Goal: Task Accomplishment & Management: Manage account settings

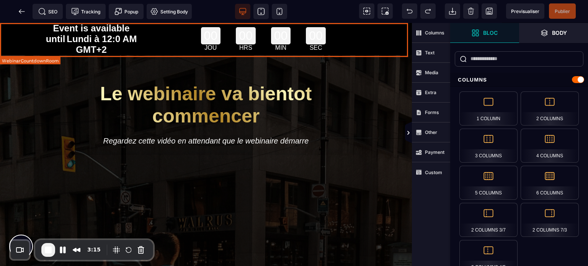
drag, startPoint x: 0, startPoint y: 38, endPoint x: 3, endPoint y: 35, distance: 4.6
click at [0, 38] on div "Event is available until Lundi à 12:0 AM GMT+2 00 JOU 00 HRS 00 MIN 00 SEC" at bounding box center [206, 39] width 412 height 32
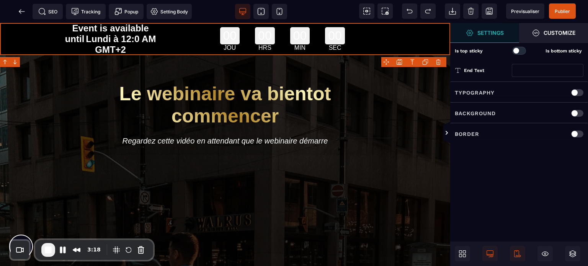
click at [582, 111] on div at bounding box center [577, 113] width 12 height 7
click at [513, 136] on div at bounding box center [518, 133] width 11 height 11
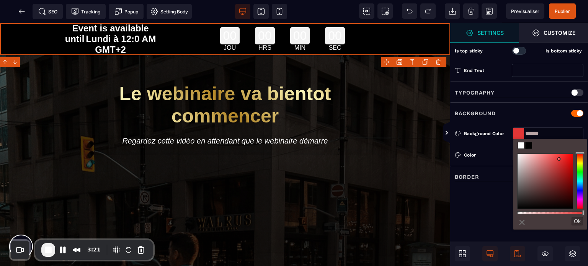
type input "*******"
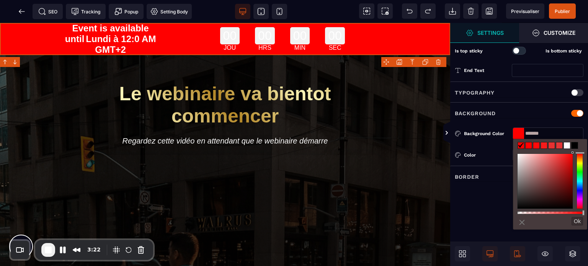
drag, startPoint x: 560, startPoint y: 160, endPoint x: 575, endPoint y: 149, distance: 18.2
click at [575, 144] on div "less ⨯ Ok" at bounding box center [550, 184] width 74 height 91
click at [521, 47] on div at bounding box center [519, 51] width 14 height 8
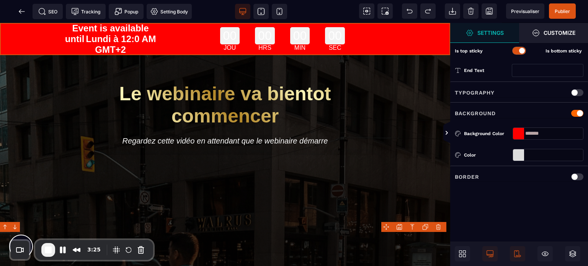
type input "*******"
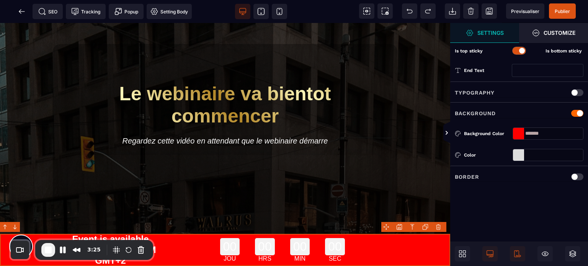
click at [518, 50] on div at bounding box center [519, 51] width 14 height 8
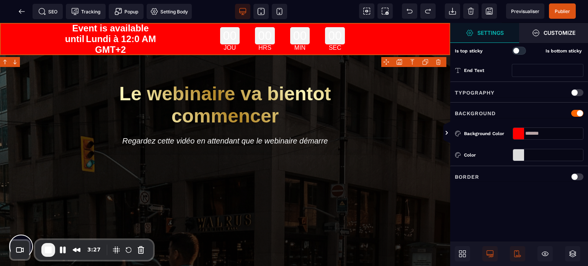
click at [518, 50] on div at bounding box center [516, 51] width 6 height 6
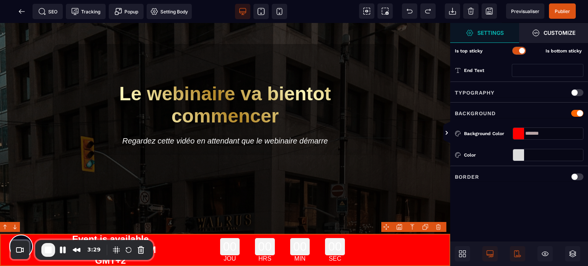
click at [237, 246] on div "00 JOU" at bounding box center [230, 250] width 28 height 32
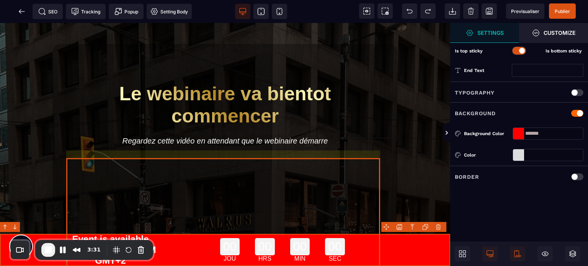
click at [288, 196] on div at bounding box center [225, 241] width 314 height 172
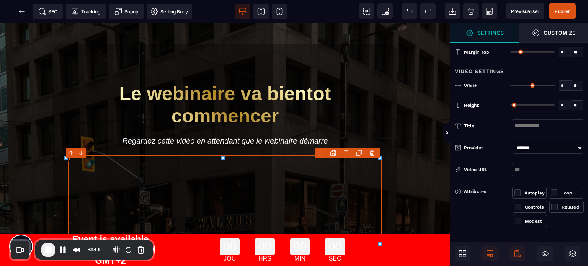
type input "**"
type input "***"
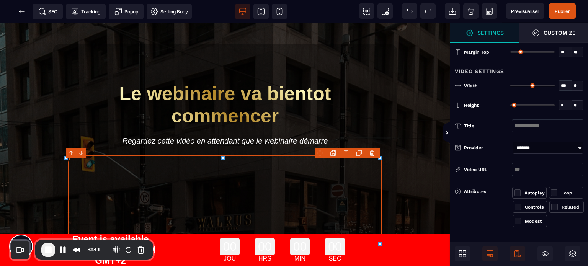
type input "***"
select select "**"
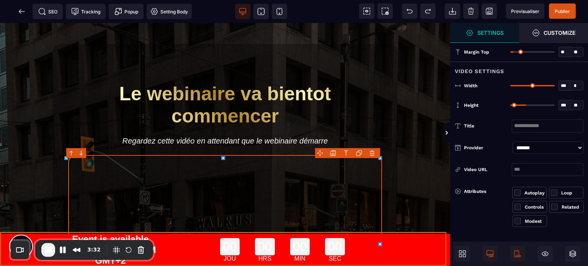
click at [251, 251] on div "00 HRS" at bounding box center [265, 250] width 28 height 32
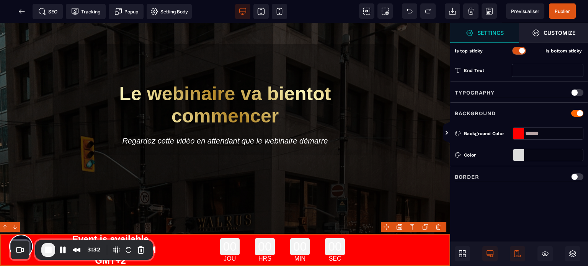
click at [251, 251] on div "00 HRS" at bounding box center [265, 250] width 28 height 32
click at [513, 157] on div at bounding box center [518, 154] width 11 height 11
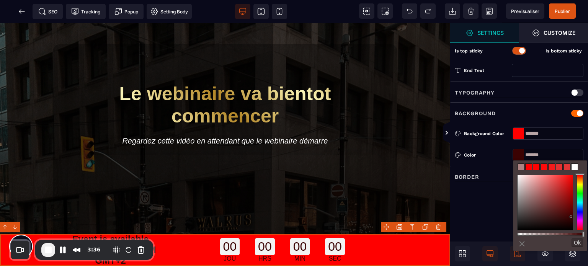
drag, startPoint x: 531, startPoint y: 193, endPoint x: 571, endPoint y: 220, distance: 48.4
click at [573, 219] on div at bounding box center [545, 203] width 56 height 56
type input "*******"
click at [565, 11] on span "Publier" at bounding box center [562, 11] width 15 height 6
type input "*******"
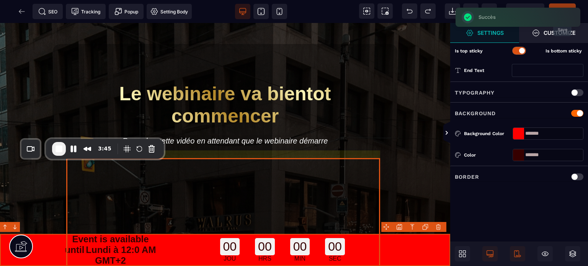
drag, startPoint x: 79, startPoint y: 265, endPoint x: 90, endPoint y: 164, distance: 101.6
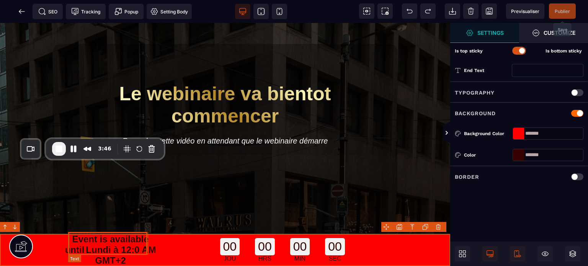
click at [77, 245] on span "Event is available until" at bounding box center [107, 244] width 84 height 21
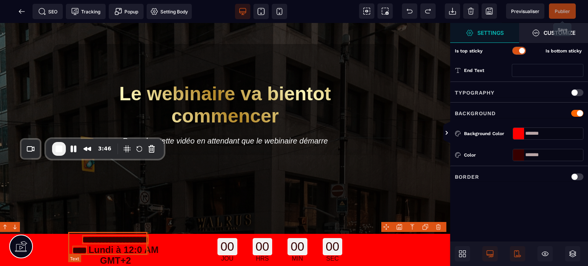
select select "***"
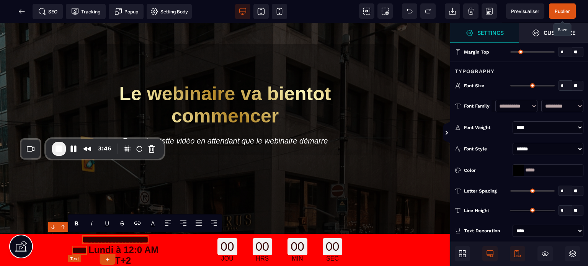
type input "*"
type input "**"
type input "*"
type input "**"
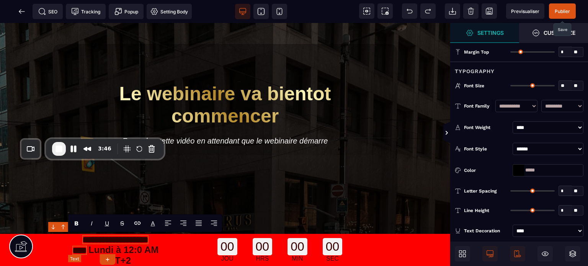
type input "**"
type input "*"
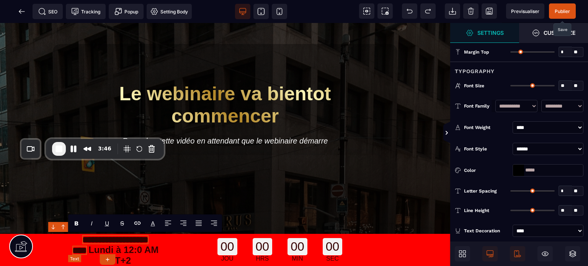
type input "*"
click at [85, 246] on span "**********" at bounding box center [110, 245] width 76 height 20
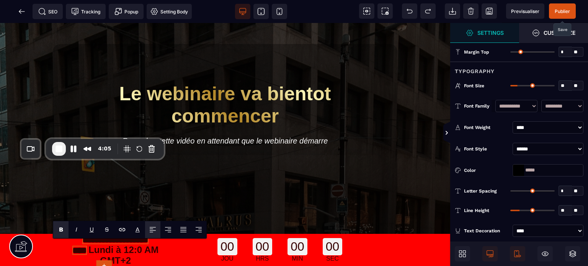
click at [569, 6] on span "Publier" at bounding box center [562, 10] width 27 height 15
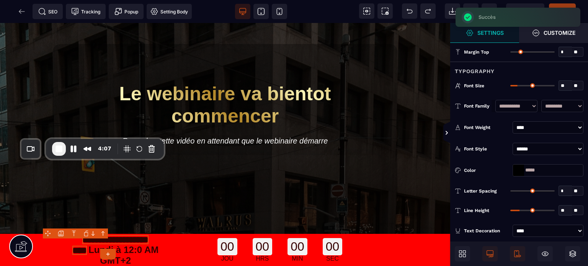
click at [22, 12] on div "SEO Tracking Popup Setting Body" at bounding box center [98, 11] width 193 height 15
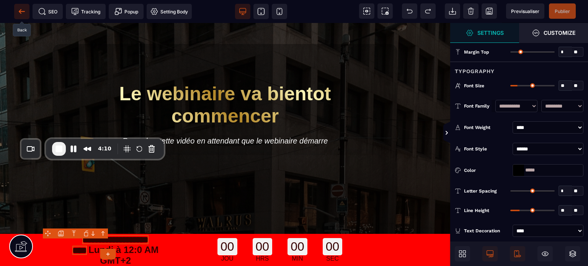
click at [20, 10] on icon at bounding box center [20, 11] width 2 height 4
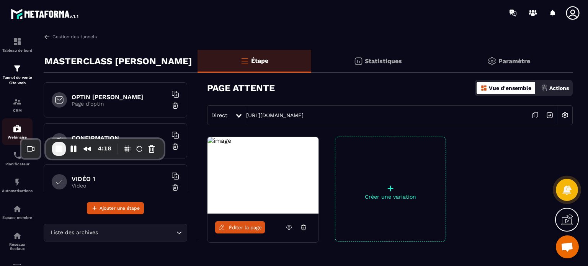
click at [19, 134] on div "Webinaire" at bounding box center [17, 131] width 31 height 15
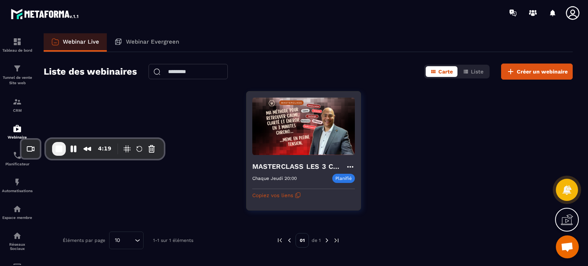
click at [322, 136] on img at bounding box center [303, 126] width 103 height 58
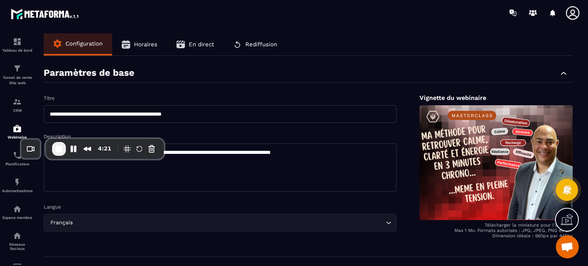
click at [196, 42] on span "En direct" at bounding box center [201, 44] width 25 height 7
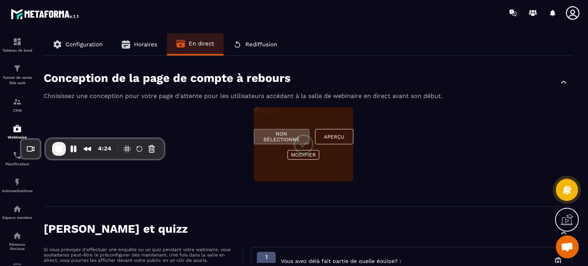
click at [294, 135] on button "Non sélectionné" at bounding box center [282, 136] width 56 height 15
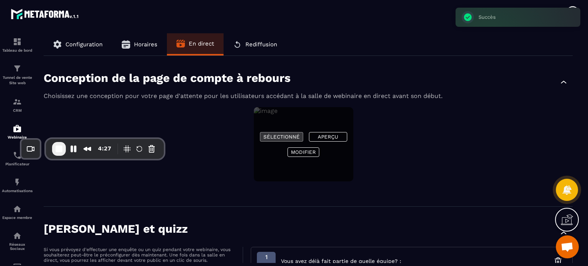
click at [273, 135] on button "Sélectionné" at bounding box center [281, 137] width 43 height 10
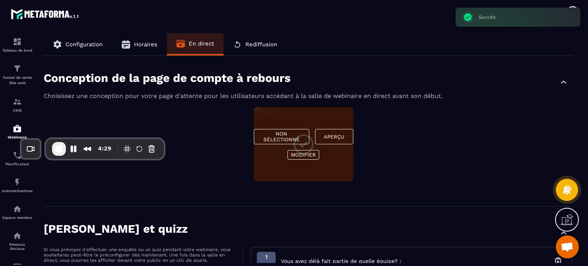
click at [424, 154] on div "Non sélectionné Aperçu Modifier" at bounding box center [308, 149] width 529 height 84
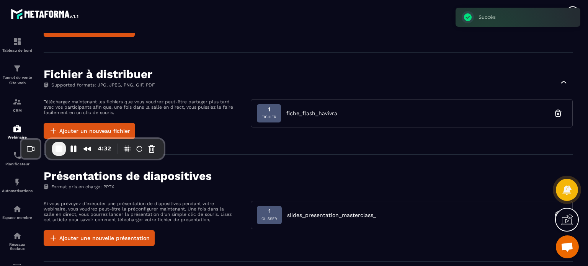
scroll to position [571, 0]
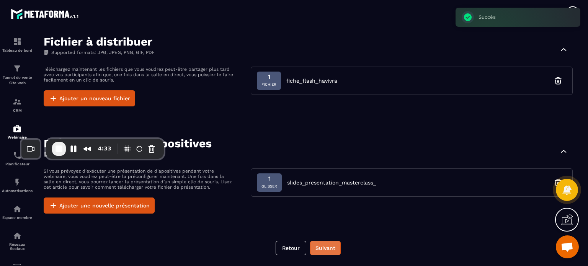
click at [333, 251] on button "Suivant" at bounding box center [325, 248] width 31 height 15
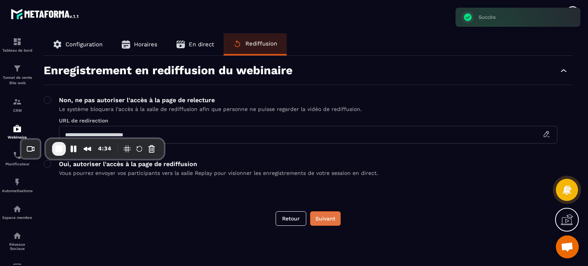
click at [319, 223] on button "Suivant" at bounding box center [325, 218] width 31 height 15
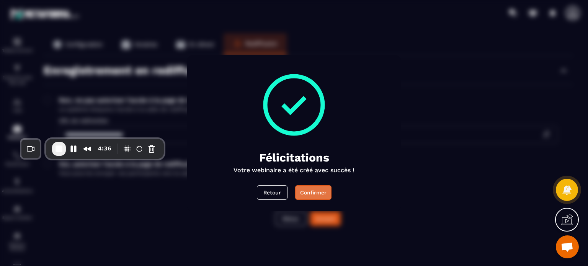
click at [313, 192] on div "Confirmer" at bounding box center [313, 193] width 26 height 8
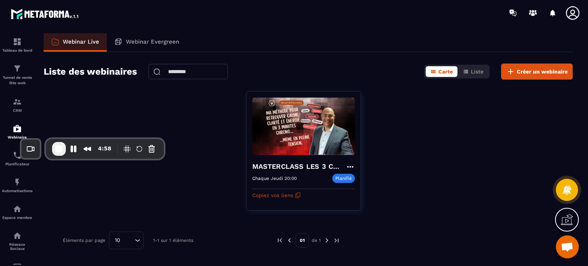
click at [55, 149] on span "End Recording" at bounding box center [58, 148] width 9 height 9
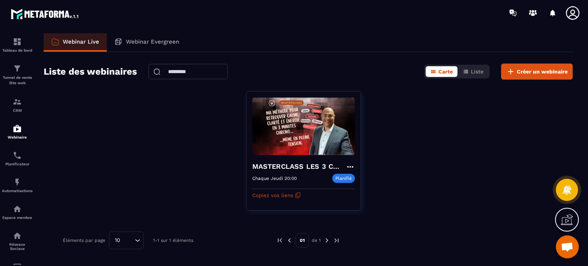
click at [15, 74] on div "Tunnel de vente Site web" at bounding box center [17, 75] width 31 height 22
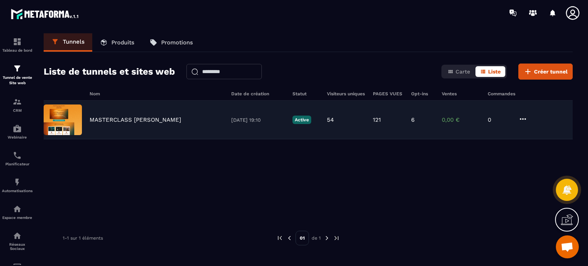
click at [145, 120] on p "MASTERCLASS [PERSON_NAME]" at bounding box center [136, 119] width 92 height 7
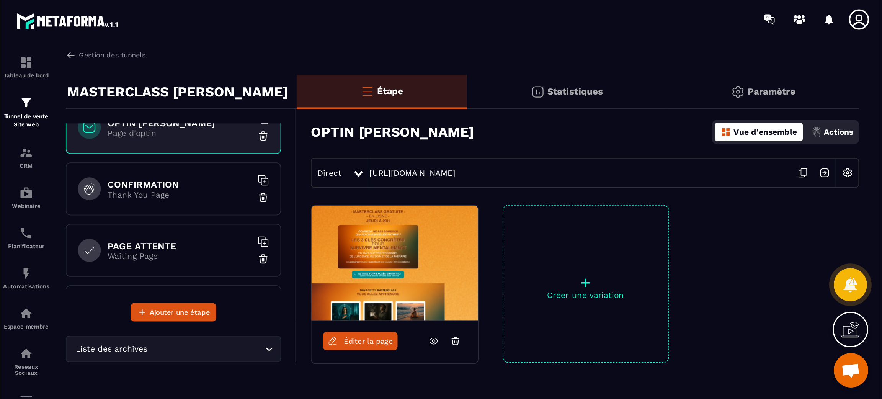
scroll to position [20, 0]
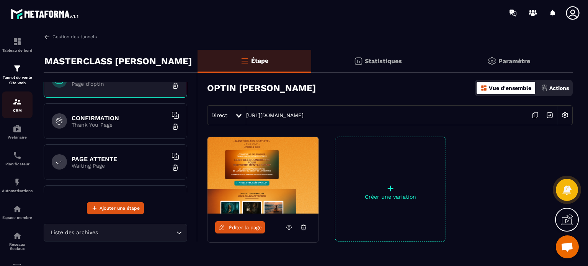
click at [15, 105] on img at bounding box center [17, 101] width 9 height 9
click at [19, 105] on img at bounding box center [17, 101] width 9 height 9
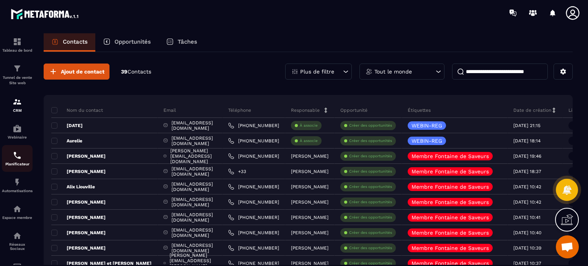
click at [15, 162] on div "Planificateur" at bounding box center [17, 158] width 31 height 15
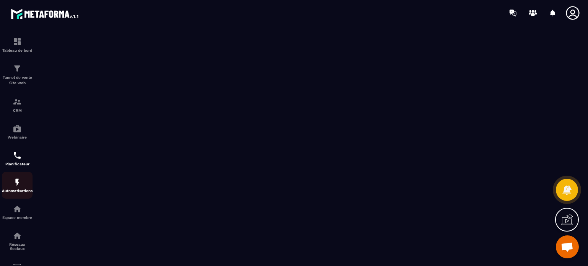
click at [18, 193] on p "Automatisations" at bounding box center [17, 191] width 31 height 4
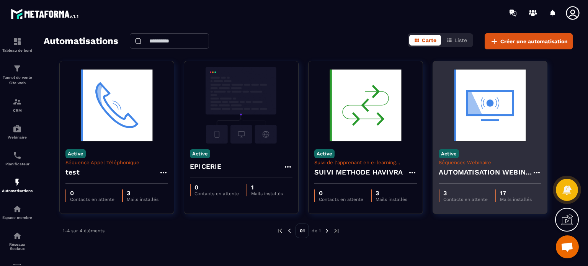
click at [498, 152] on div "Active Séquences Webinaire AUTOMATISATION WEBINAIRE" at bounding box center [490, 164] width 114 height 40
click at [518, 165] on div "AUTOMATISATION WEBINAIRE" at bounding box center [490, 174] width 103 height 18
click at [537, 173] on icon at bounding box center [537, 173] width 6 height 2
click at [549, 189] on link "Modifier" at bounding box center [555, 189] width 41 height 17
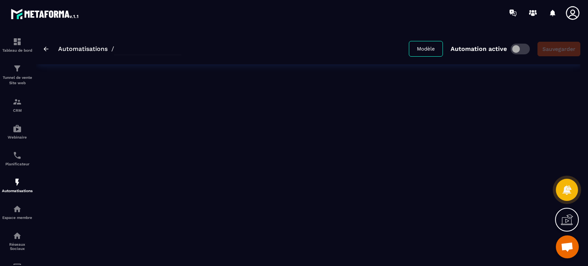
type input "**********"
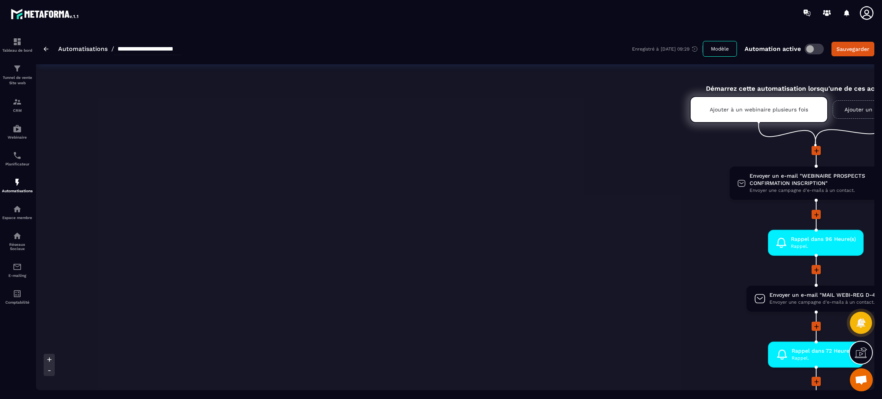
drag, startPoint x: 542, startPoint y: 0, endPoint x: 433, endPoint y: 234, distance: 257.6
click at [433, 234] on li "Rappel dans 96 Heure(s) Rappel. drag-arrow" at bounding box center [816, 247] width 1560 height 35
drag, startPoint x: 726, startPoint y: 108, endPoint x: 447, endPoint y: 125, distance: 280.0
click at [588, 183] on li "Envoyer un e-mail "WEBINAIRE PROSPECTS CONFIRMATION INSCRIPTION" Envoyer une ca…" at bounding box center [816, 188] width 1560 height 44
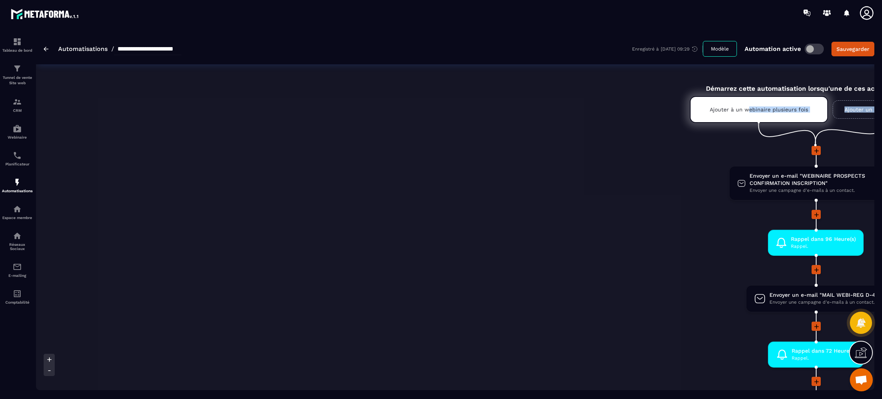
drag, startPoint x: 747, startPoint y: 106, endPoint x: 567, endPoint y: 146, distance: 185.0
click at [588, 172] on li "Envoyer un e-mail "WEBINAIRE PROSPECTS CONFIRMATION INSCRIPTION" Envoyer une ca…" at bounding box center [816, 188] width 1560 height 44
drag, startPoint x: 766, startPoint y: 181, endPoint x: 624, endPoint y: 205, distance: 144.0
click at [588, 266] on li "Rappel dans 72 Heure(s) Rappel. drag-arrow" at bounding box center [816, 359] width 1560 height 35
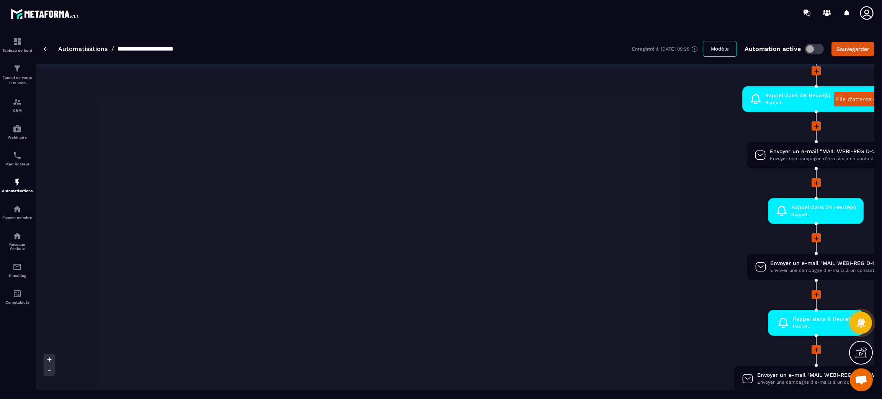
scroll to position [344, 0]
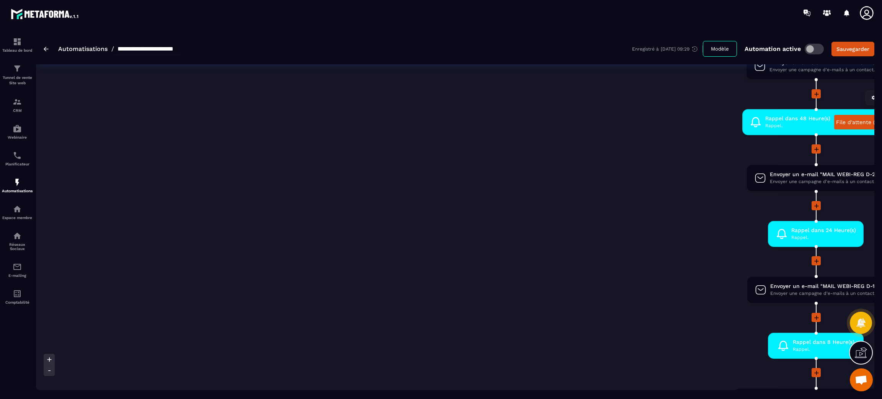
click at [588, 123] on link "File d'attente (3)" at bounding box center [858, 122] width 48 height 15
click at [15, 69] on img at bounding box center [17, 68] width 9 height 9
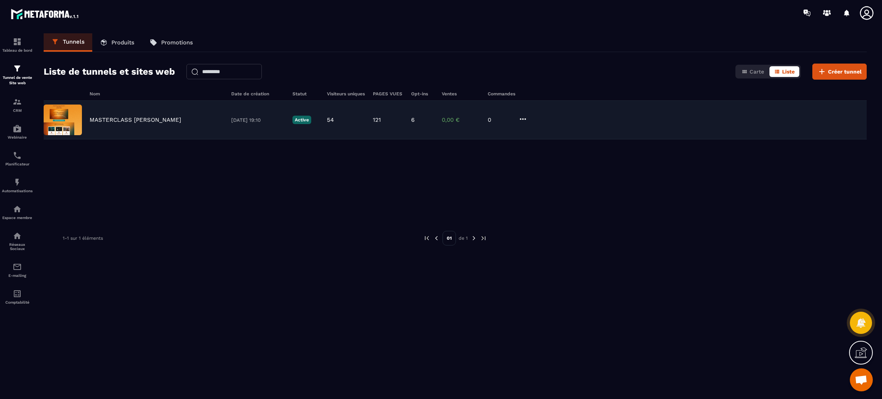
click at [172, 122] on div "MASTERCLASS [PERSON_NAME]" at bounding box center [157, 119] width 134 height 7
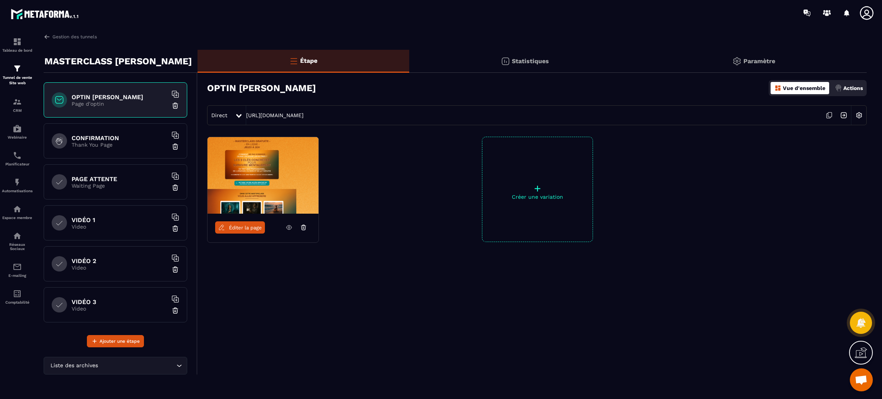
click at [102, 191] on div "PAGE ATTENTE Waiting Page" at bounding box center [116, 181] width 144 height 35
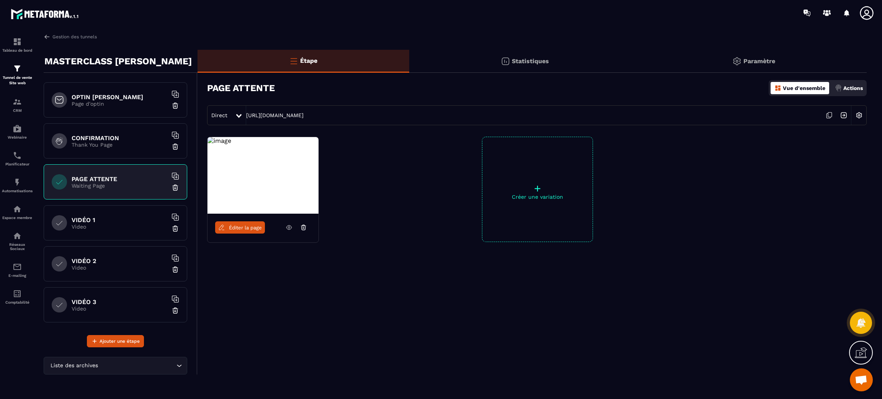
click at [239, 227] on span "Éditer la page" at bounding box center [245, 228] width 33 height 6
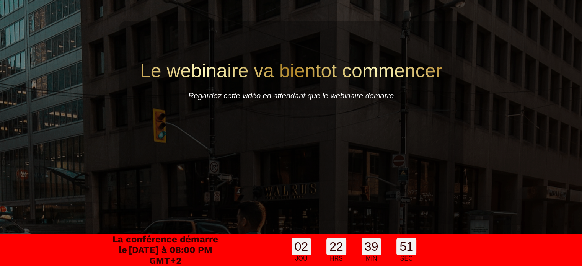
drag, startPoint x: 118, startPoint y: 256, endPoint x: 352, endPoint y: 121, distance: 270.5
click at [212, 254] on span "[DATE] à 08:00 PM GMT+2" at bounding box center [171, 255] width 84 height 21
